Goal: Information Seeking & Learning: Learn about a topic

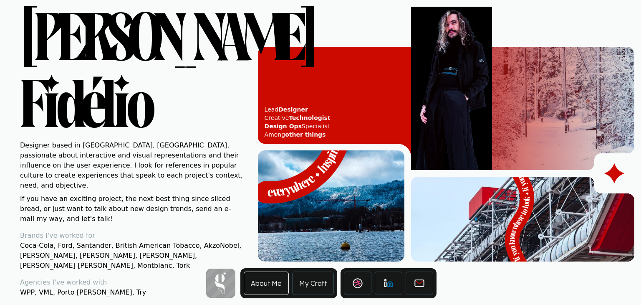
click at [631, 22] on img at bounding box center [522, 88] width 223 height 163
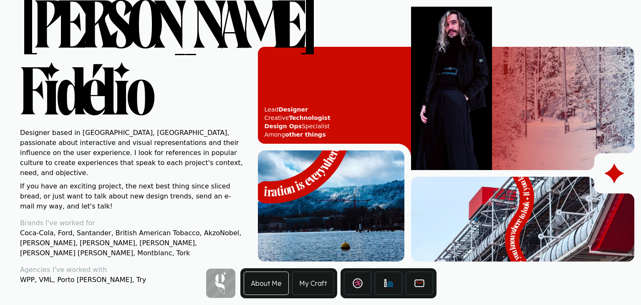
click at [320, 284] on link "My Craft" at bounding box center [313, 282] width 42 height 23
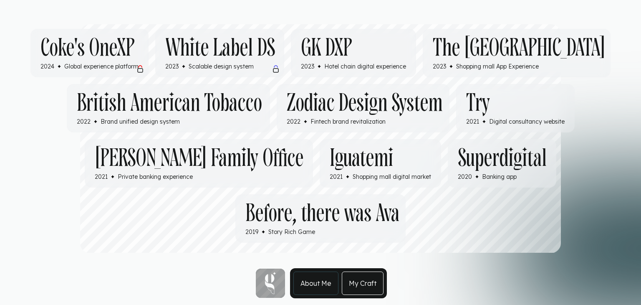
click at [584, 154] on ul "Coke's OneXP Coke's OneXP 2024 Global experience platform White Label [PERSON_N…" at bounding box center [321, 136] width 628 height 214
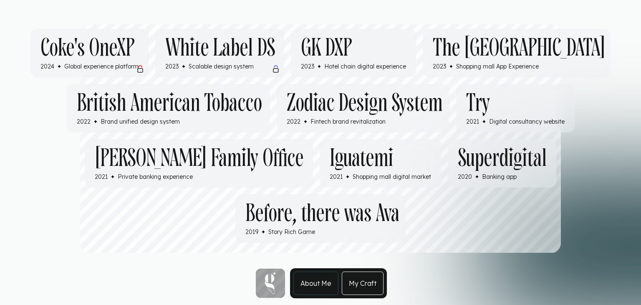
click at [361, 220] on h3 "Before, there was Ava" at bounding box center [322, 213] width 154 height 25
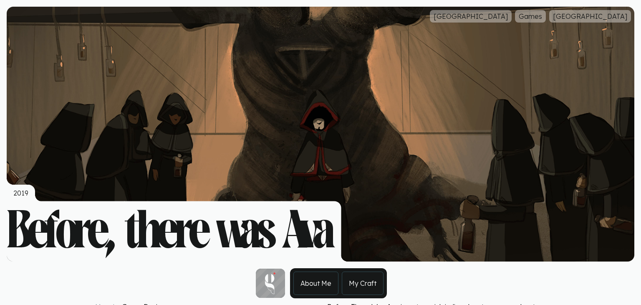
click at [633, 41] on div at bounding box center [321, 134] width 628 height 255
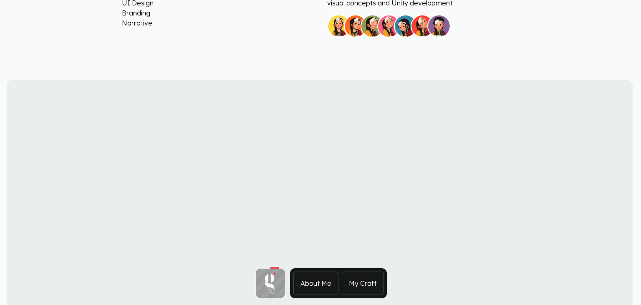
scroll to position [384, 0]
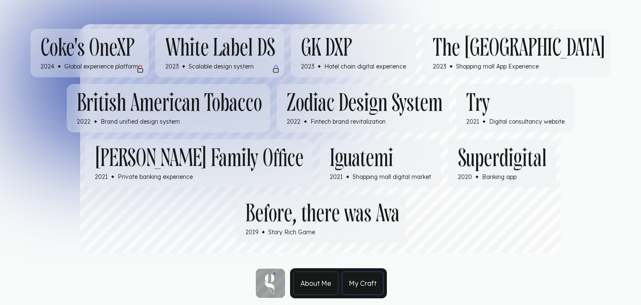
click at [219, 112] on h3 "British American Tobacco" at bounding box center [169, 103] width 185 height 25
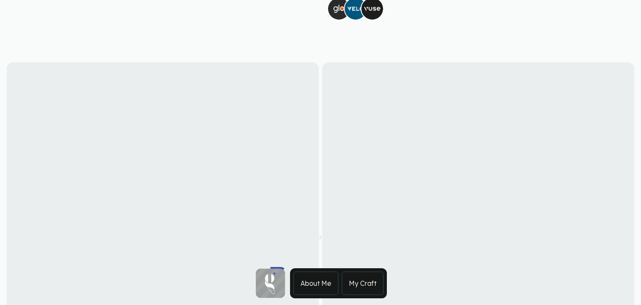
scroll to position [451, 0]
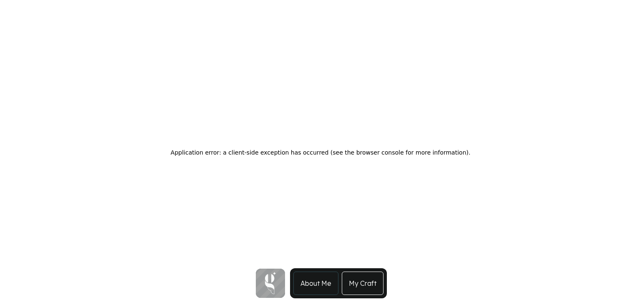
click at [374, 283] on link "My Craft" at bounding box center [363, 282] width 42 height 23
click at [308, 286] on link "About Me" at bounding box center [315, 282] width 45 height 23
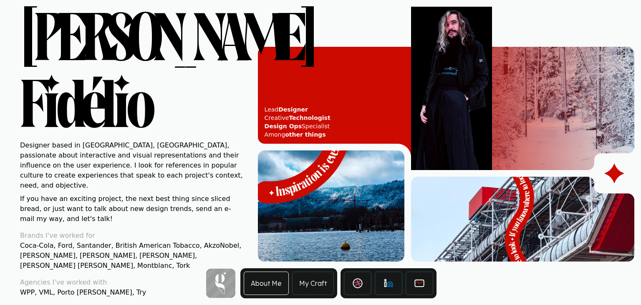
click at [309, 279] on link "My Craft" at bounding box center [313, 282] width 42 height 23
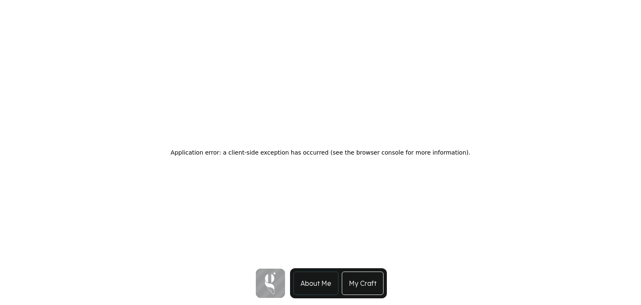
click at [356, 288] on link "My Craft" at bounding box center [363, 282] width 42 height 23
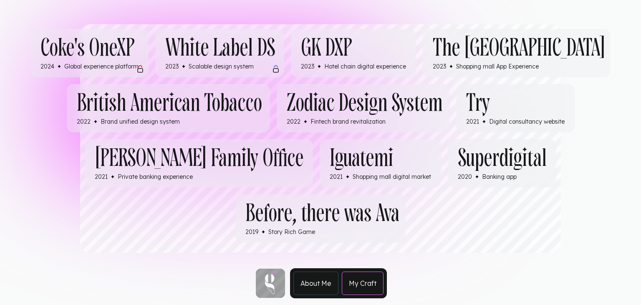
click at [374, 115] on h3 "Zodiac Design System" at bounding box center [365, 103] width 156 height 25
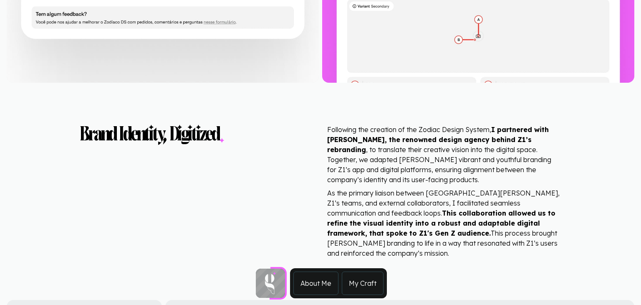
scroll to position [1653, 0]
